Goal: Manage account settings

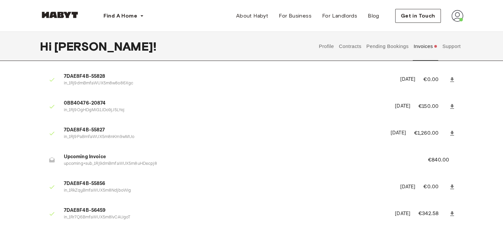
click at [448, 50] on button "Support" at bounding box center [452, 46] width 20 height 29
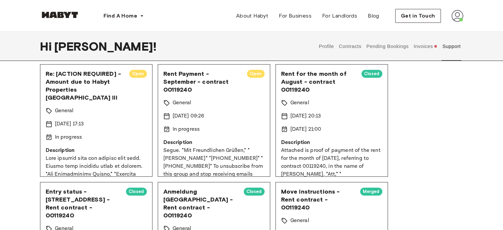
scroll to position [46, 0]
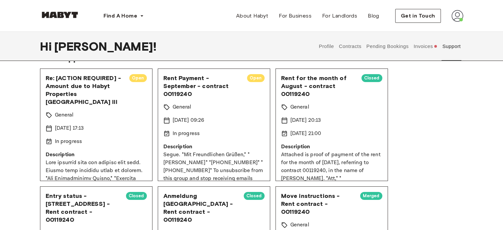
click at [353, 49] on button "Contracts" at bounding box center [350, 46] width 24 height 29
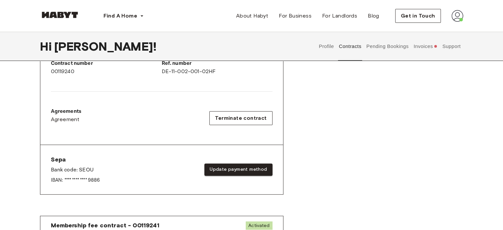
scroll to position [180, 0]
click at [241, 170] on button "Update payment method" at bounding box center [238, 169] width 68 height 12
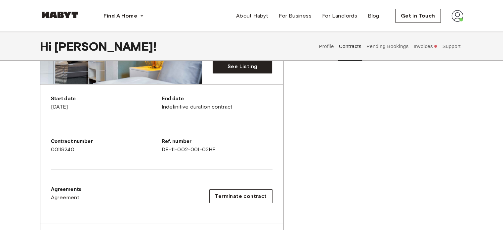
scroll to position [62, 0]
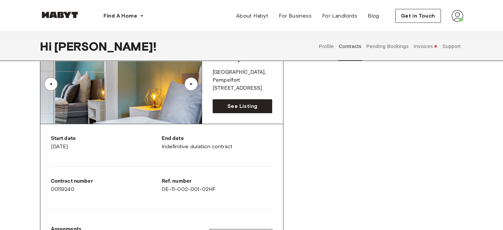
click at [427, 48] on button "Invoices" at bounding box center [425, 46] width 25 height 29
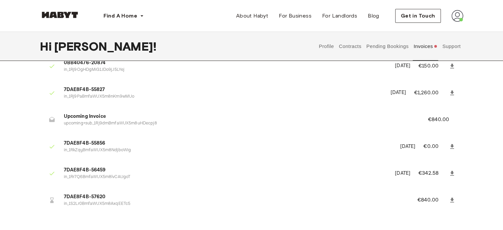
click at [354, 46] on button "Contracts" at bounding box center [350, 46] width 24 height 29
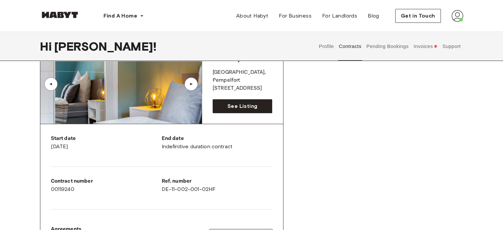
click at [419, 47] on button "Invoices" at bounding box center [425, 46] width 25 height 29
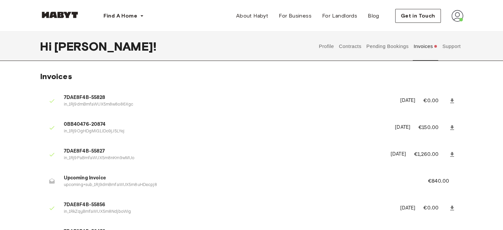
click at [453, 50] on button "Support" at bounding box center [452, 46] width 20 height 29
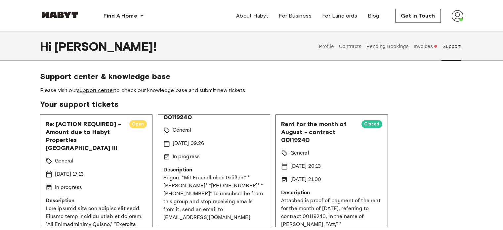
scroll to position [67, 0]
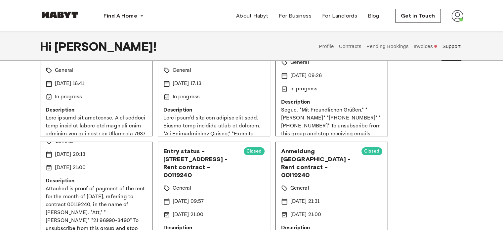
scroll to position [97, 0]
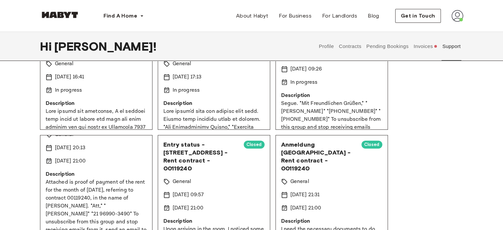
click at [431, 46] on button "Invoices" at bounding box center [425, 46] width 25 height 29
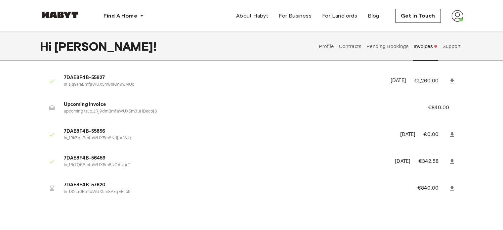
scroll to position [71, 0]
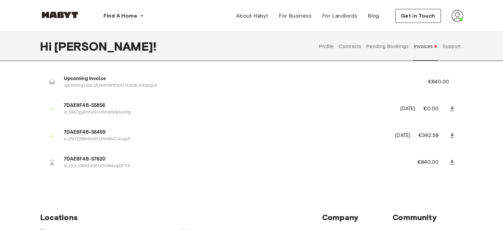
scroll to position [99, 0]
click at [453, 162] on icon at bounding box center [452, 162] width 7 height 7
